Goal: Task Accomplishment & Management: Complete application form

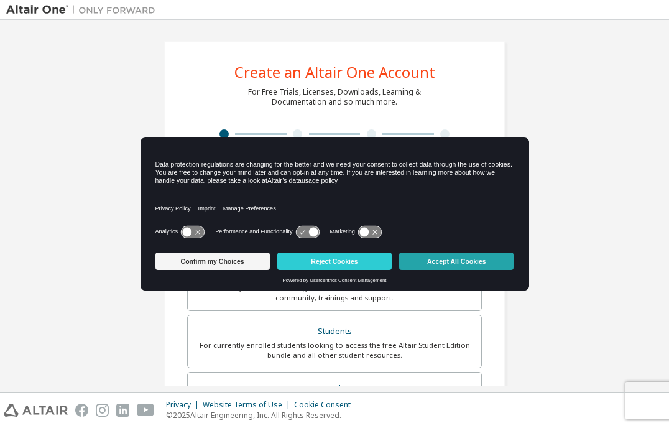
click at [428, 265] on button "Accept All Cookies" at bounding box center [456, 260] width 114 height 17
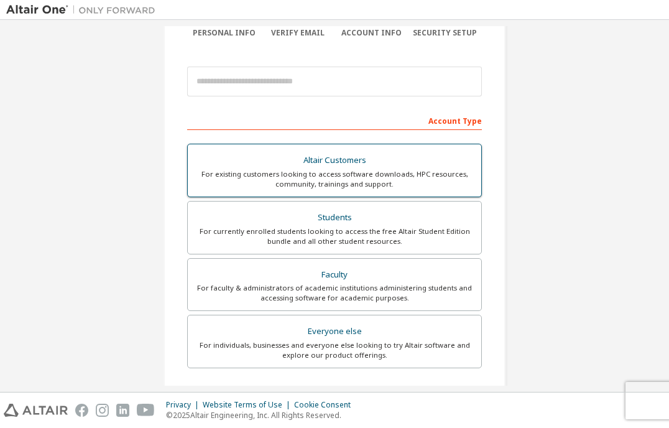
scroll to position [116, 0]
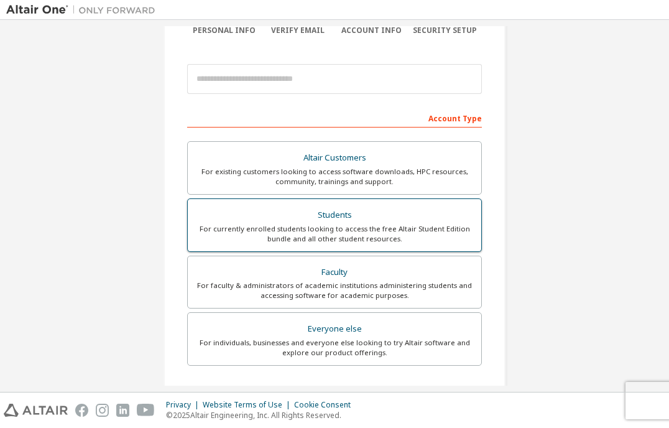
click at [313, 226] on div "For currently enrolled students looking to access the free Altair Student Editi…" at bounding box center [334, 234] width 278 height 20
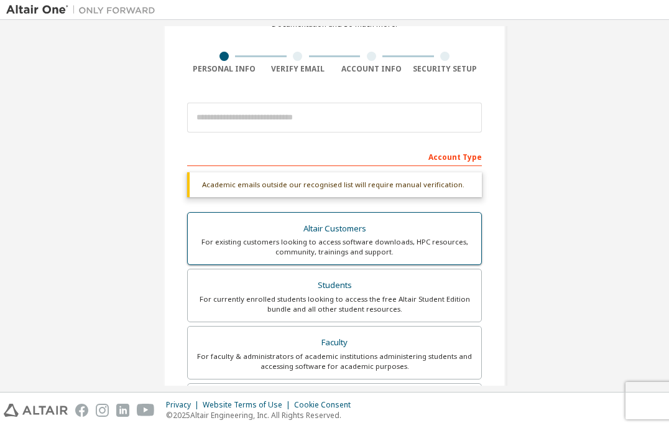
scroll to position [70, 0]
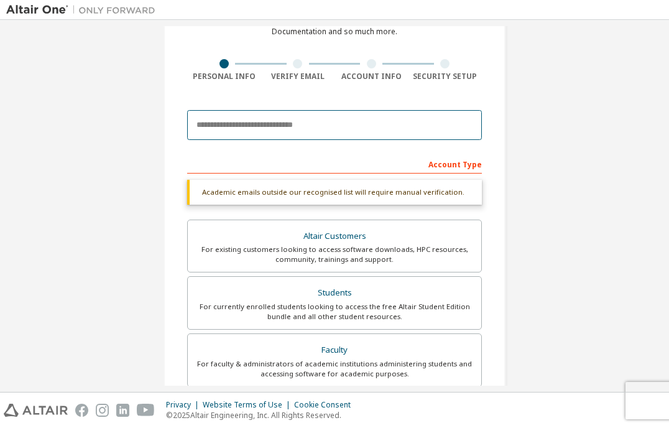
click at [283, 130] on input "email" at bounding box center [334, 125] width 295 height 30
type input "*"
click at [249, 122] on input "email" at bounding box center [334, 125] width 295 height 30
type input "**********"
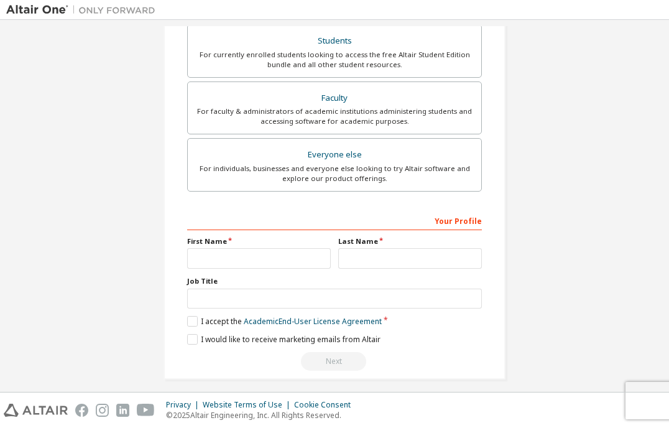
scroll to position [299, 0]
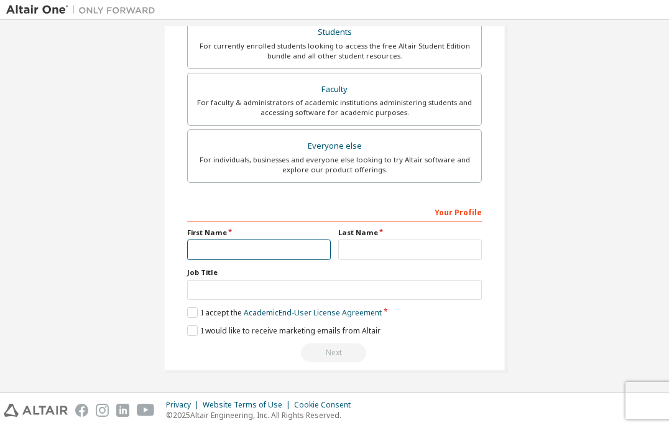
click at [263, 253] on input "text" at bounding box center [259, 249] width 144 height 21
type input "*******"
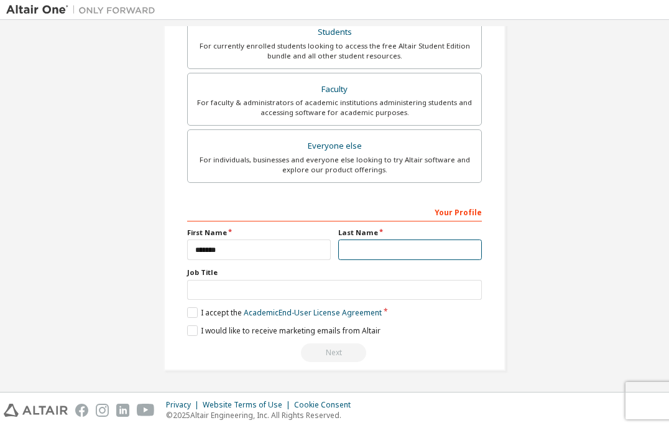
type input "****"
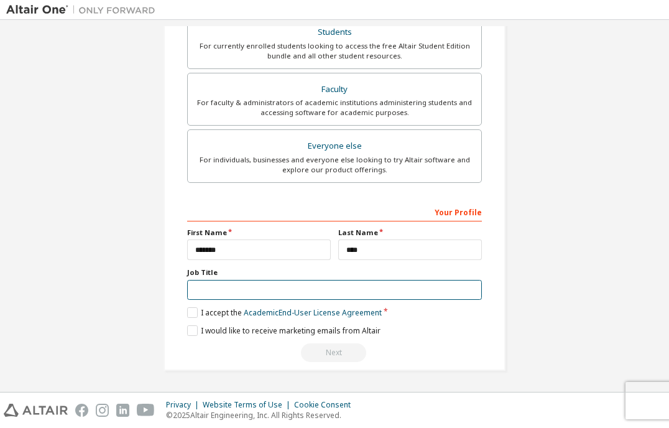
click at [252, 291] on input "text" at bounding box center [334, 290] width 295 height 21
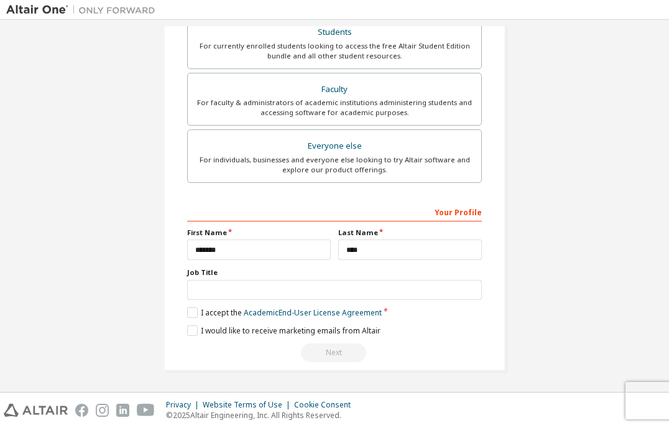
click at [218, 321] on div "Your Profile First Name ******* Last Name **** Job Title Please provide State/P…" at bounding box center [334, 281] width 295 height 161
click at [213, 331] on label "I would like to receive marketing emails from Altair" at bounding box center [283, 330] width 193 height 11
click at [221, 316] on label "I accept the Academic End-User License Agreement" at bounding box center [284, 312] width 195 height 11
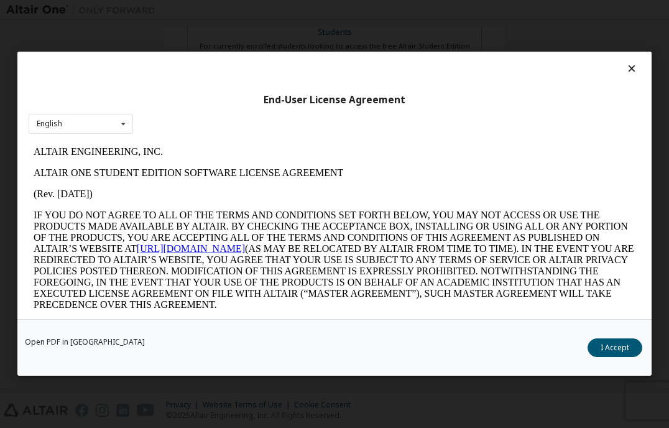
scroll to position [0, 0]
click at [605, 351] on button "I Accept" at bounding box center [614, 348] width 55 height 19
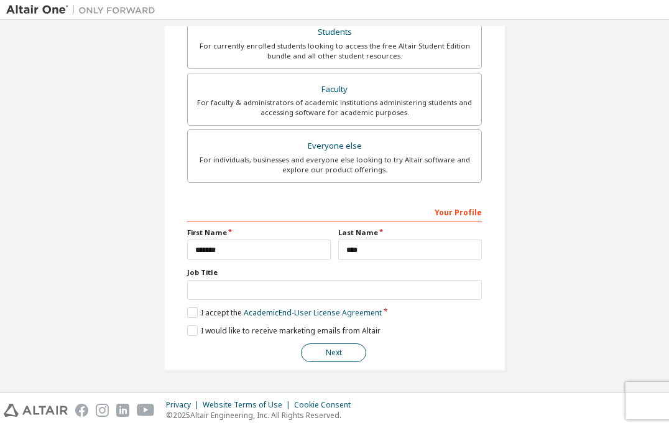
click at [334, 353] on button "Next" at bounding box center [333, 352] width 65 height 19
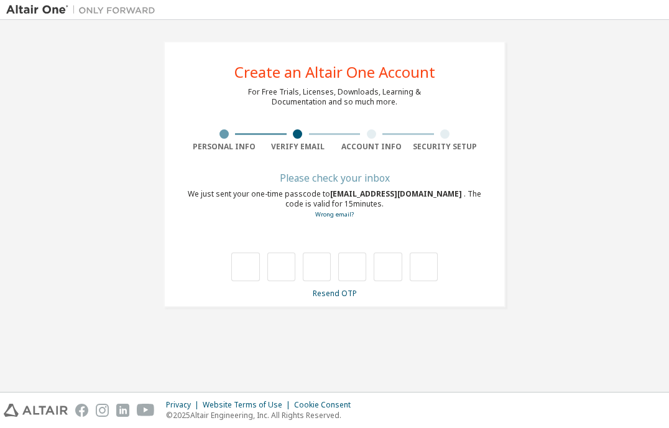
type input "*"
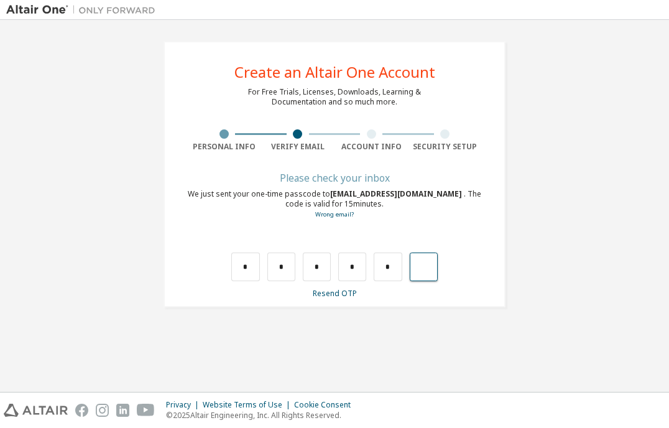
type input "*"
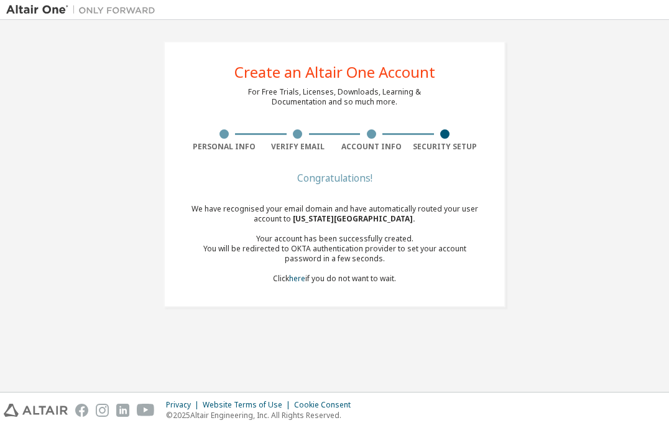
click at [444, 134] on div at bounding box center [444, 133] width 9 height 9
